Goal: Task Accomplishment & Management: Complete application form

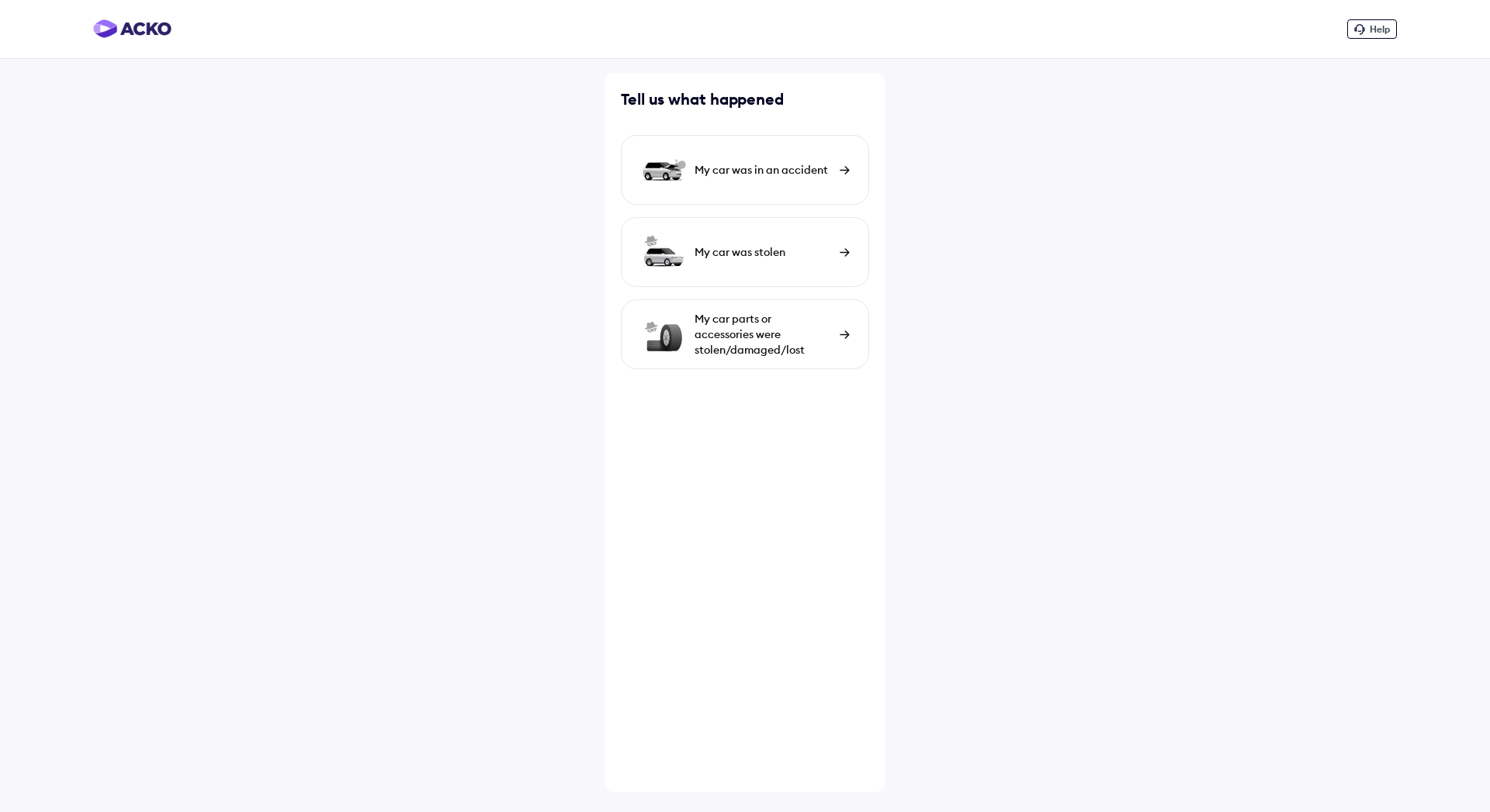
click at [762, 340] on div "My car parts or accessories were stolen/damaged/lost" at bounding box center [763, 334] width 138 height 46
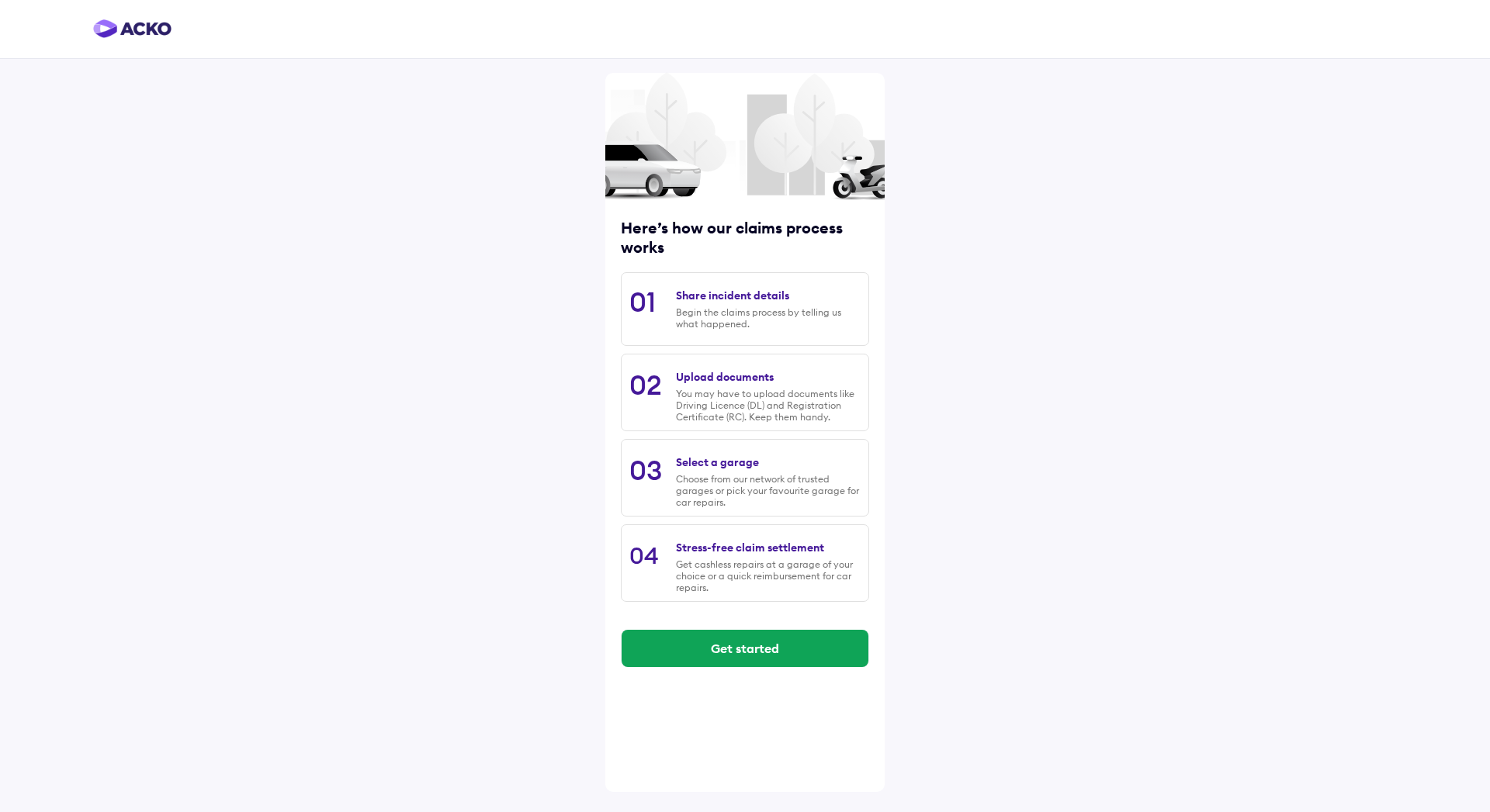
click at [756, 469] on div "Select a garage" at bounding box center [717, 462] width 83 height 14
click at [741, 463] on div "Select a garage" at bounding box center [717, 462] width 83 height 14
